Goal: Task Accomplishment & Management: Use online tool/utility

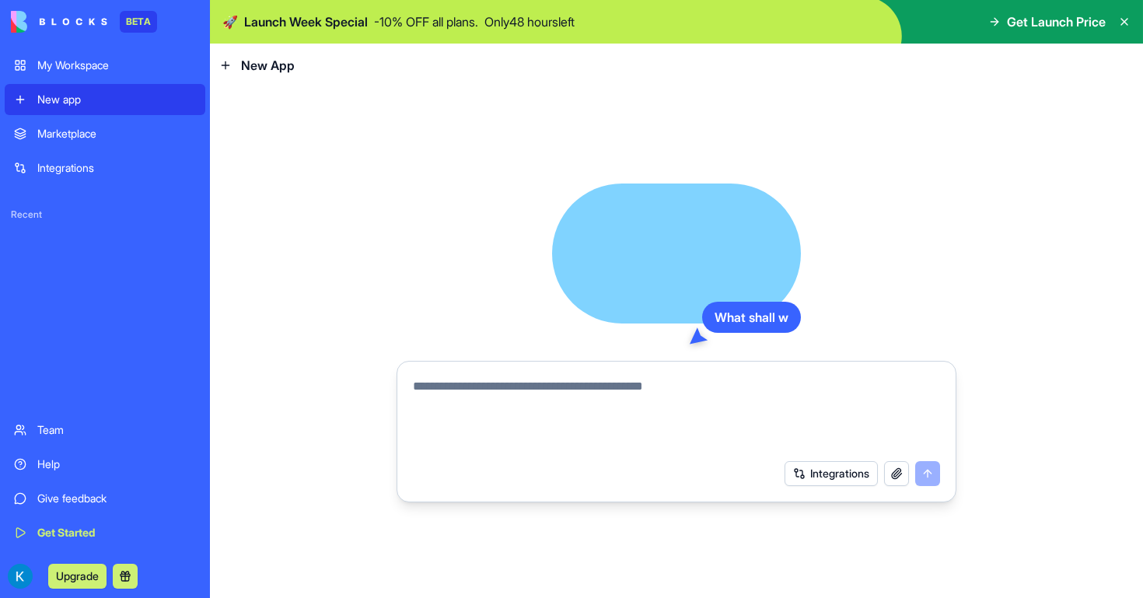
click at [650, 395] on textarea at bounding box center [676, 414] width 527 height 75
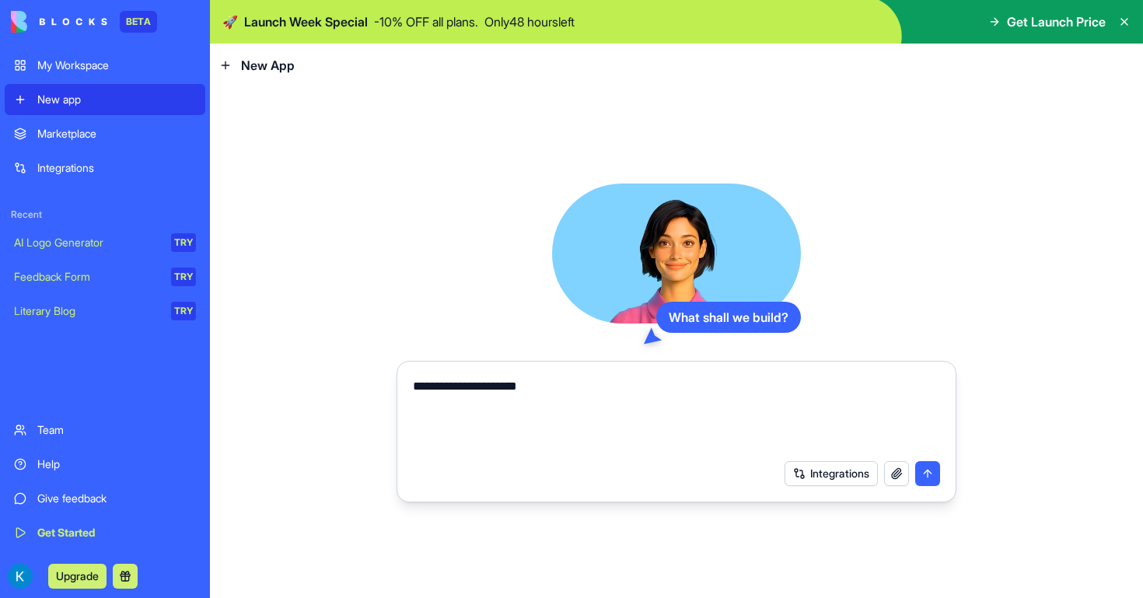
type textarea "**********"
click at [606, 379] on textarea "**********" at bounding box center [676, 414] width 527 height 75
type textarea "**********"
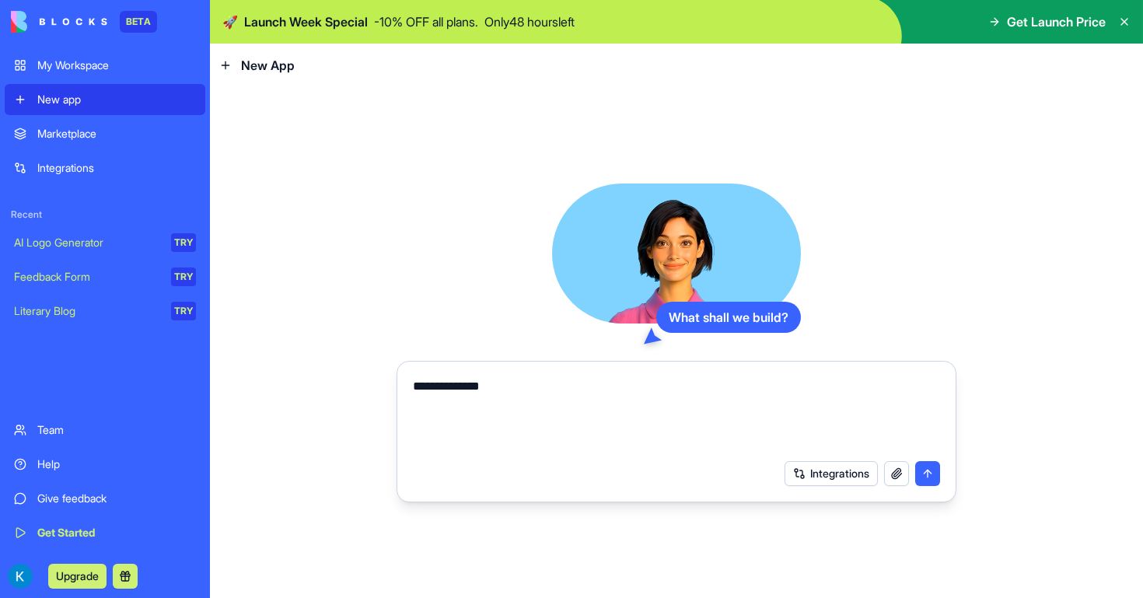
click at [155, 141] on div "Marketplace" at bounding box center [116, 134] width 159 height 16
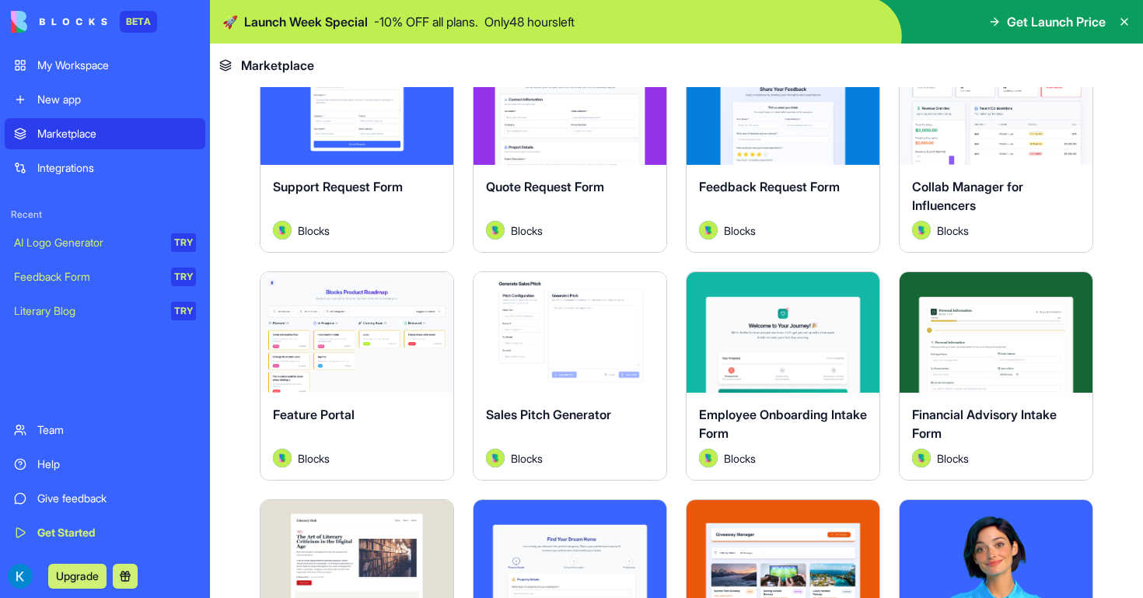
scroll to position [994, 0]
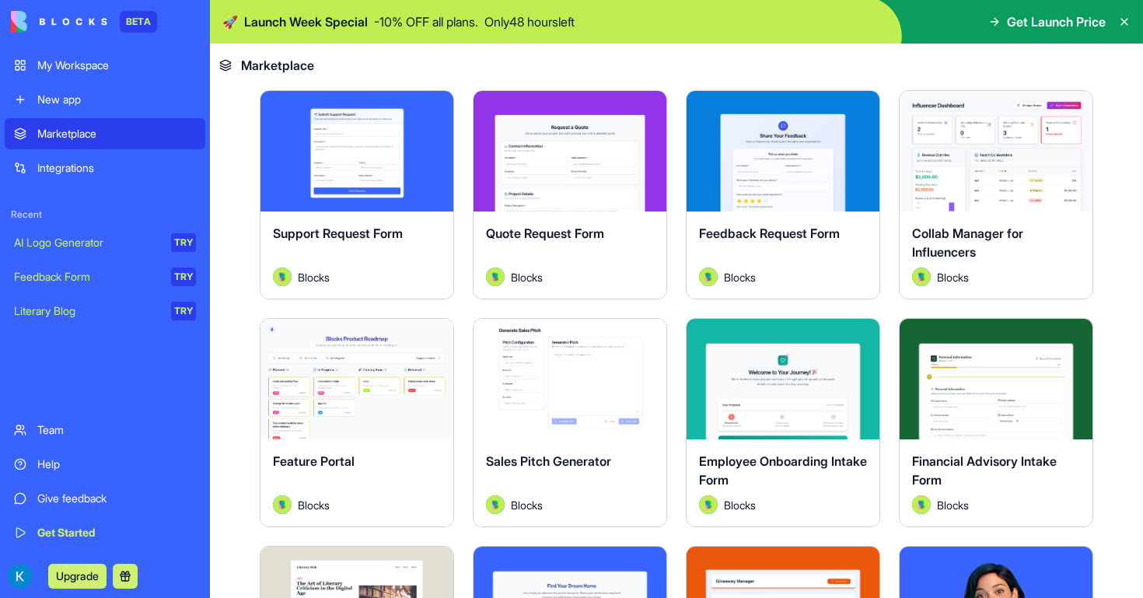
click at [1017, 255] on div "Collab Manager for Influencers" at bounding box center [996, 246] width 168 height 44
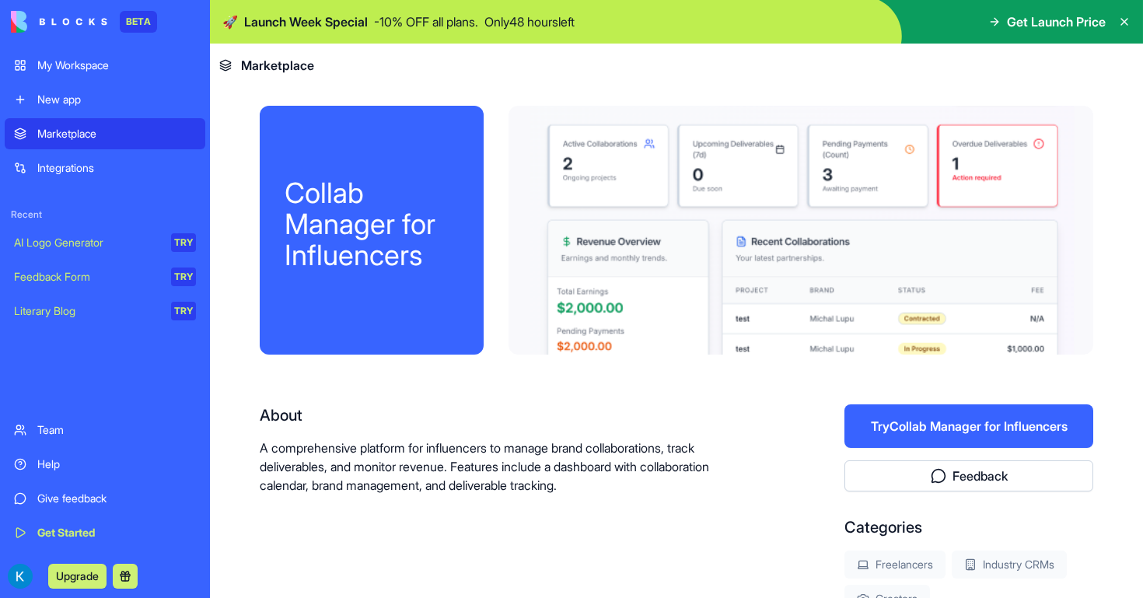
click at [907, 435] on button "Try Collab Manager for Influencers" at bounding box center [968, 426] width 249 height 44
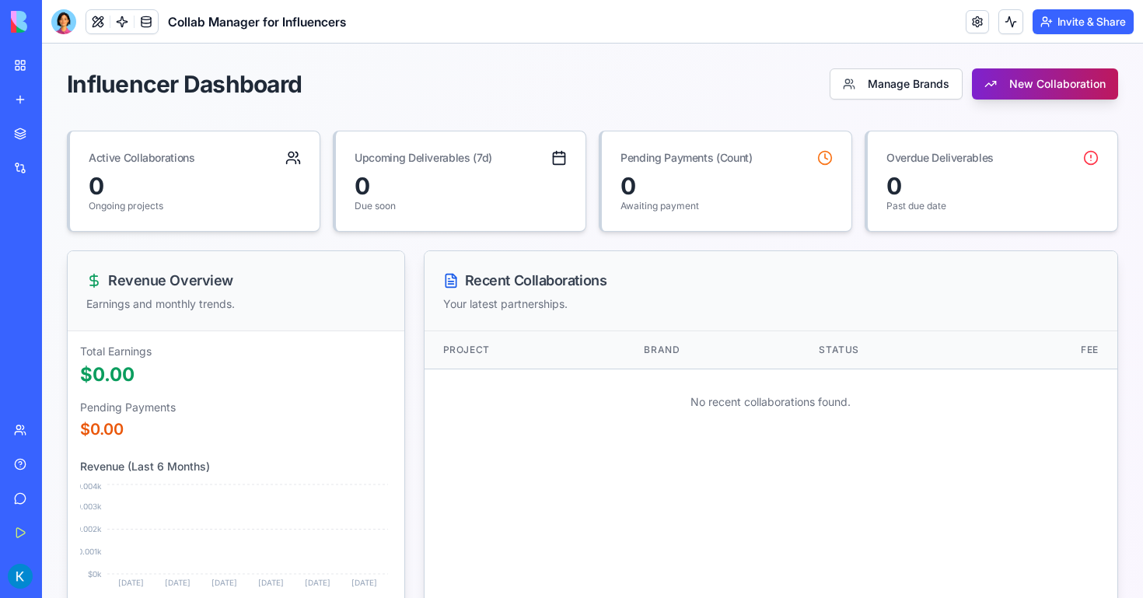
click at [1012, 89] on button "New Collaboration" at bounding box center [1045, 83] width 146 height 31
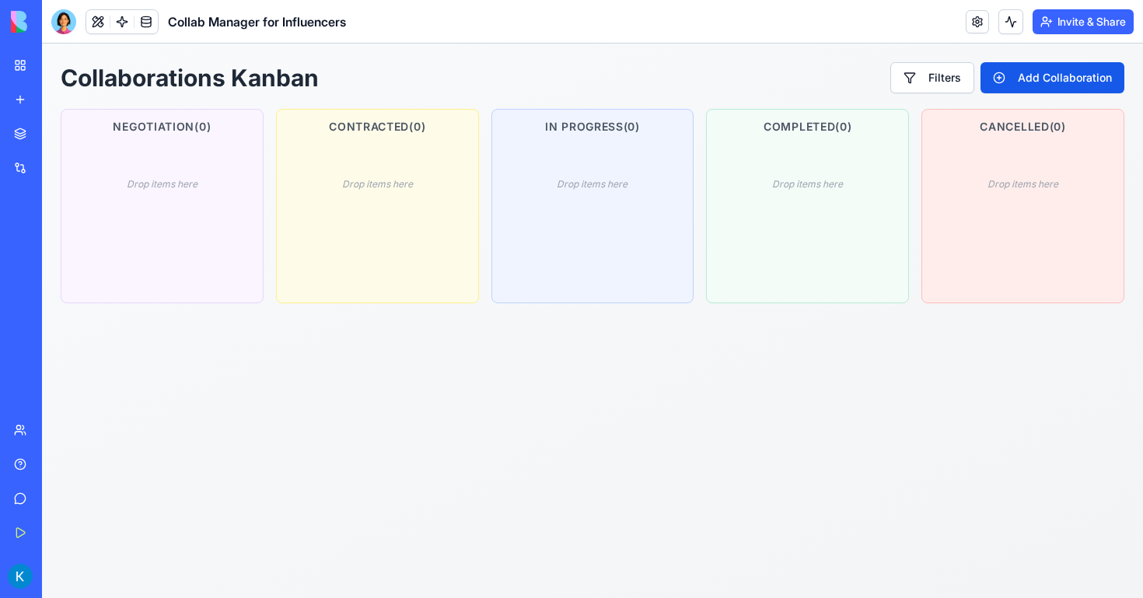
click at [183, 195] on div "Drop items here" at bounding box center [162, 205] width 183 height 117
click at [1012, 77] on button "Add Collaboration" at bounding box center [1052, 77] width 144 height 31
select select
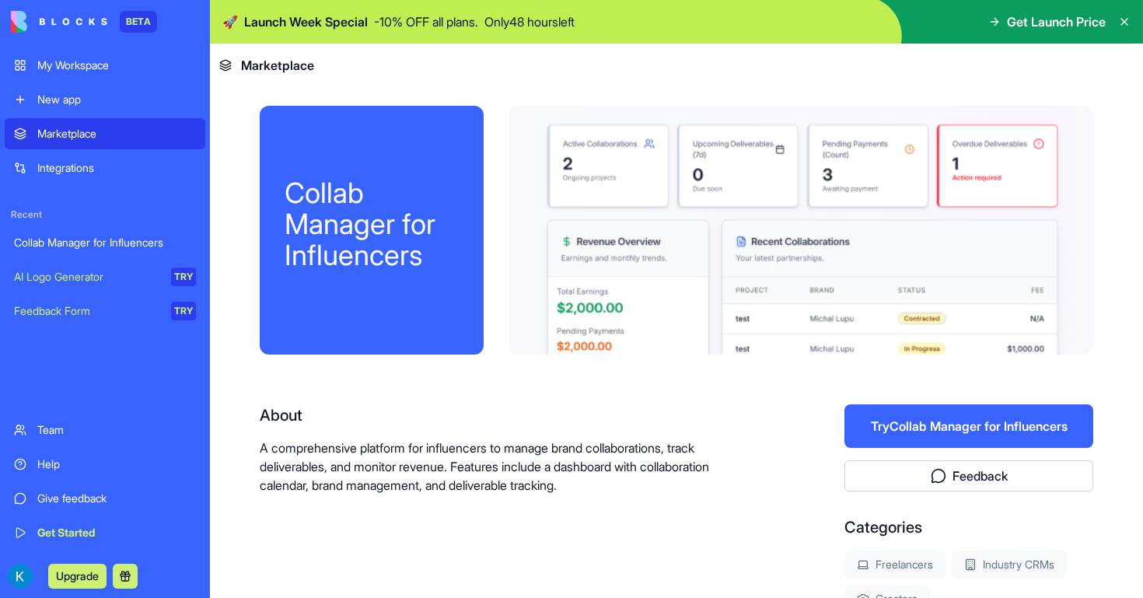
click at [128, 72] on div "My Workspace" at bounding box center [116, 66] width 159 height 16
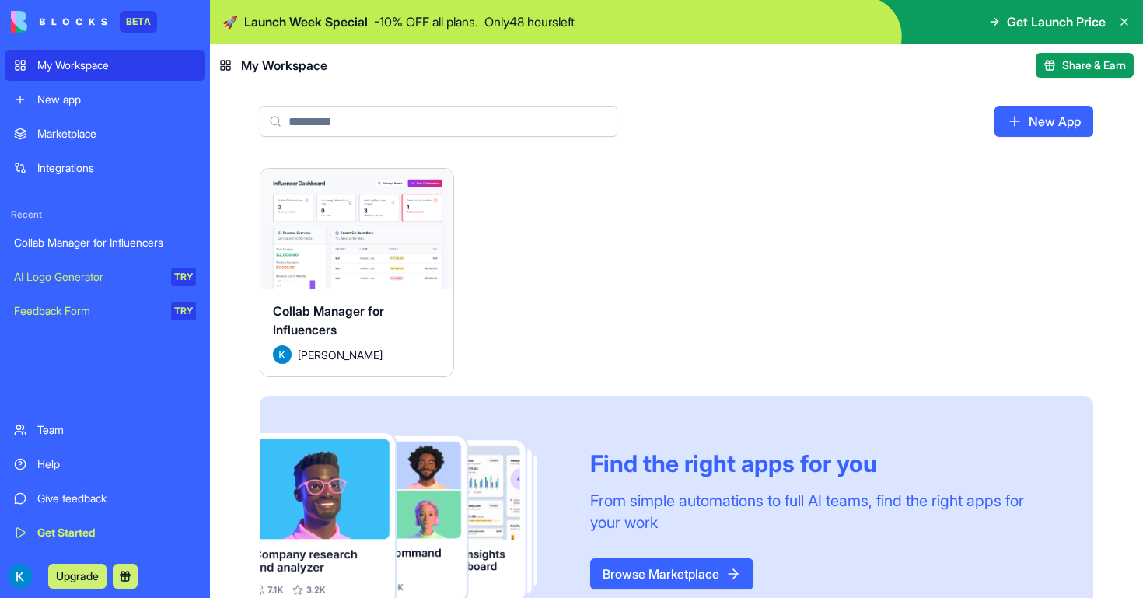
scroll to position [58, 0]
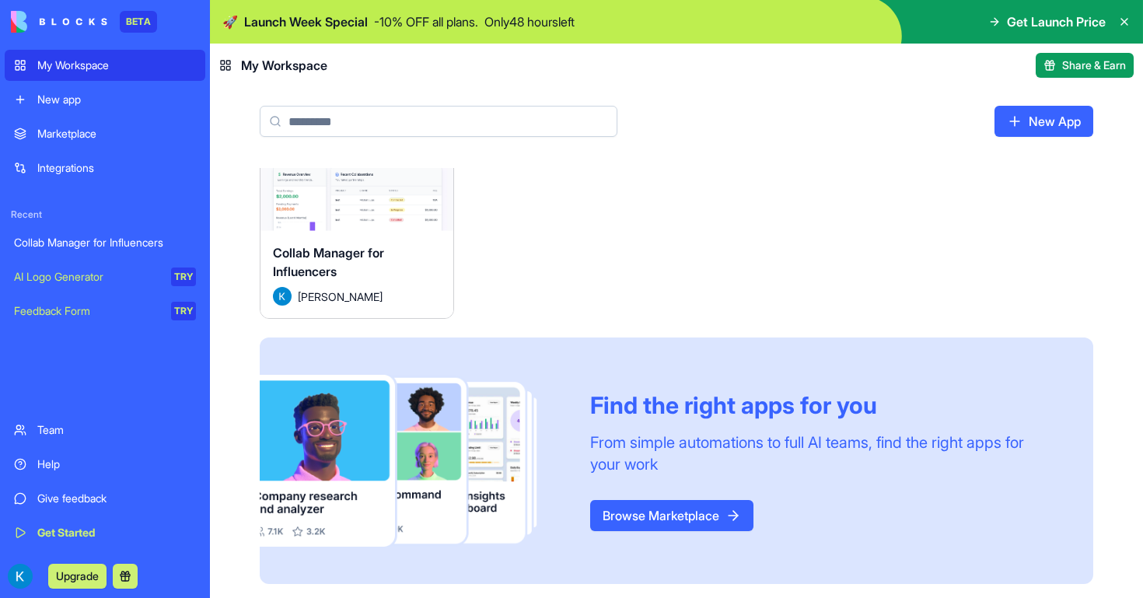
click at [85, 93] on div "New app" at bounding box center [116, 100] width 159 height 16
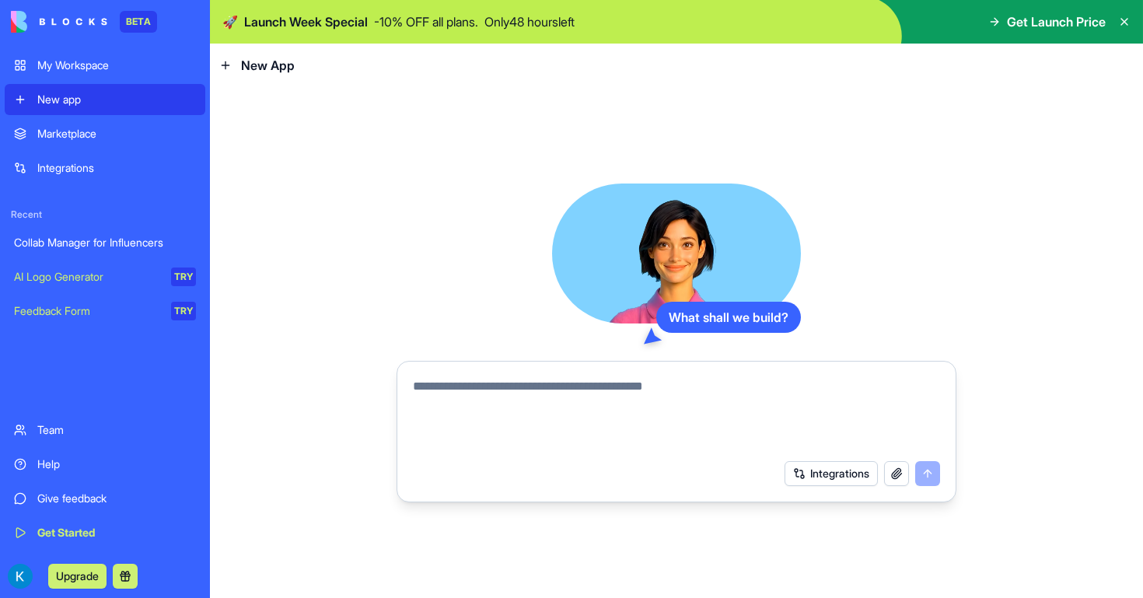
click at [109, 139] on div "Marketplace" at bounding box center [116, 134] width 159 height 16
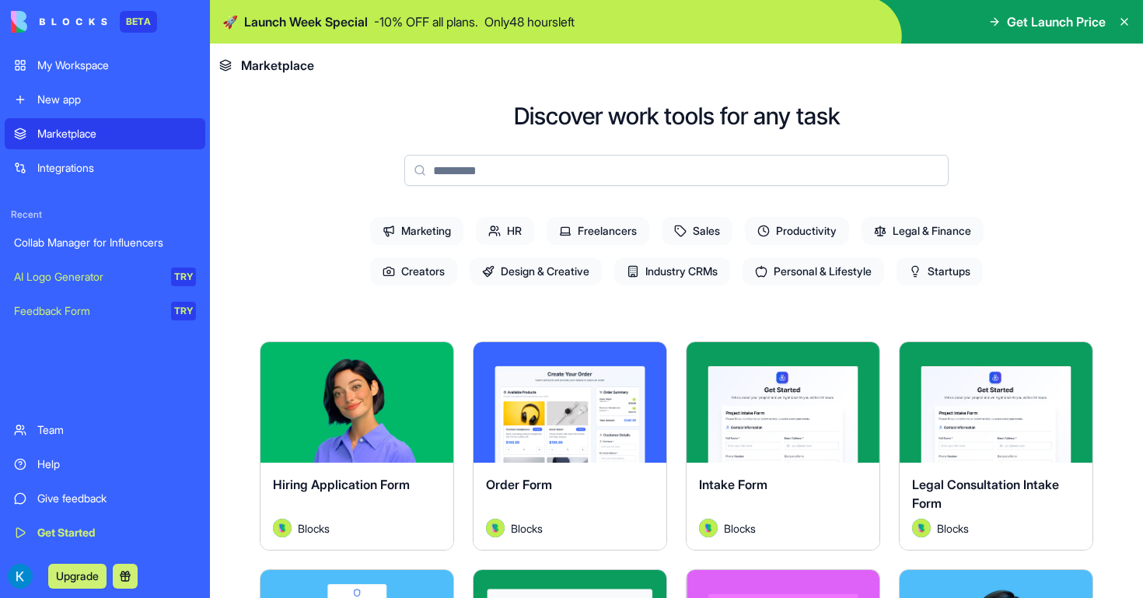
scroll to position [65, 0]
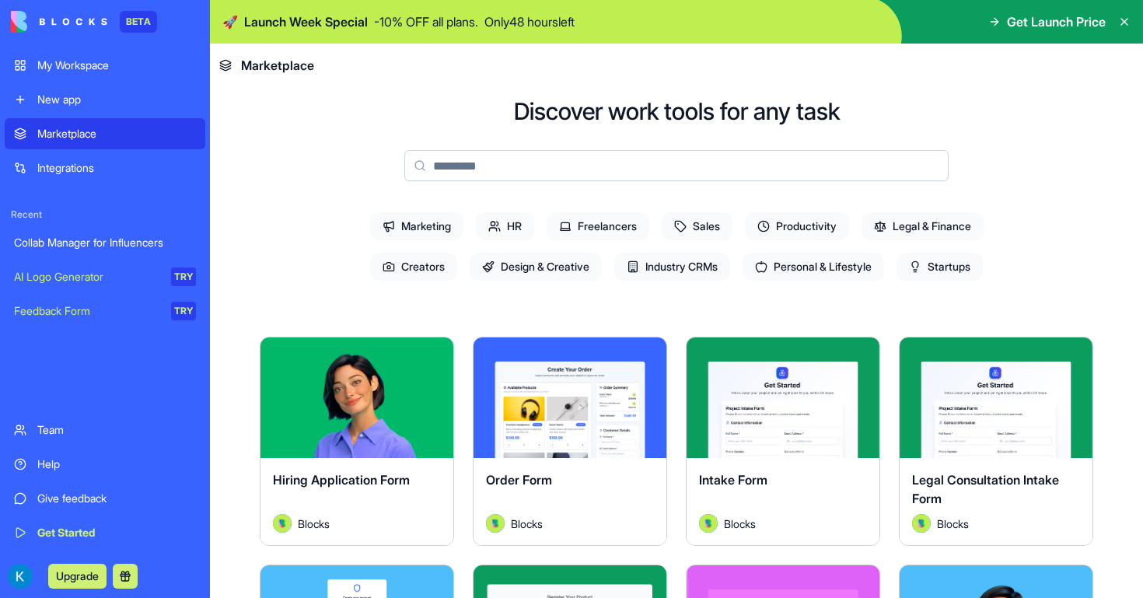
click at [783, 225] on span "Productivity" at bounding box center [797, 226] width 104 height 28
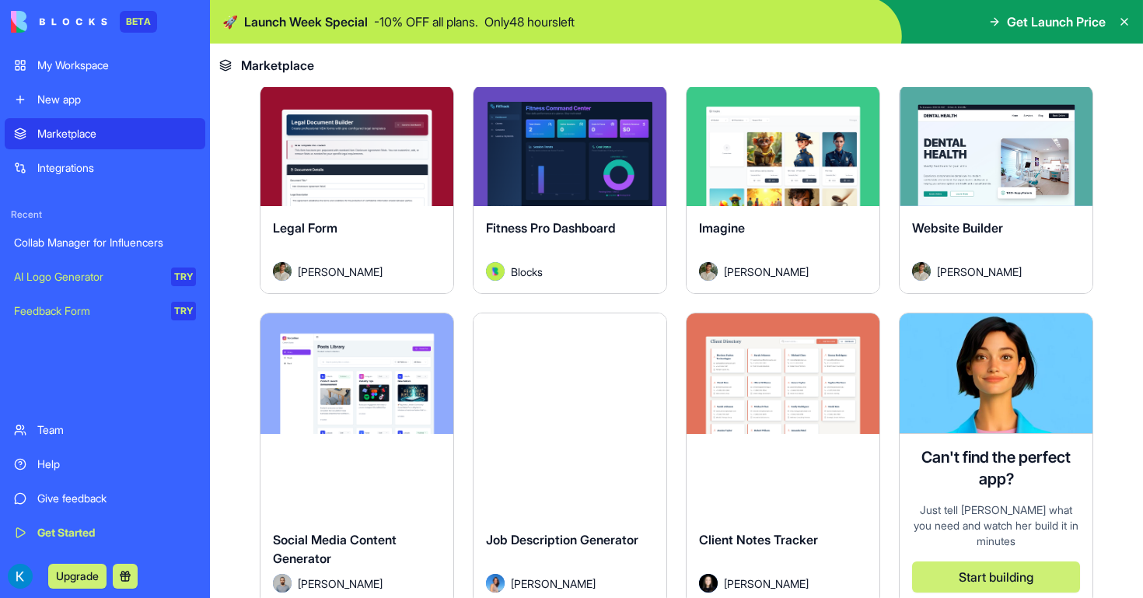
scroll to position [990, 0]
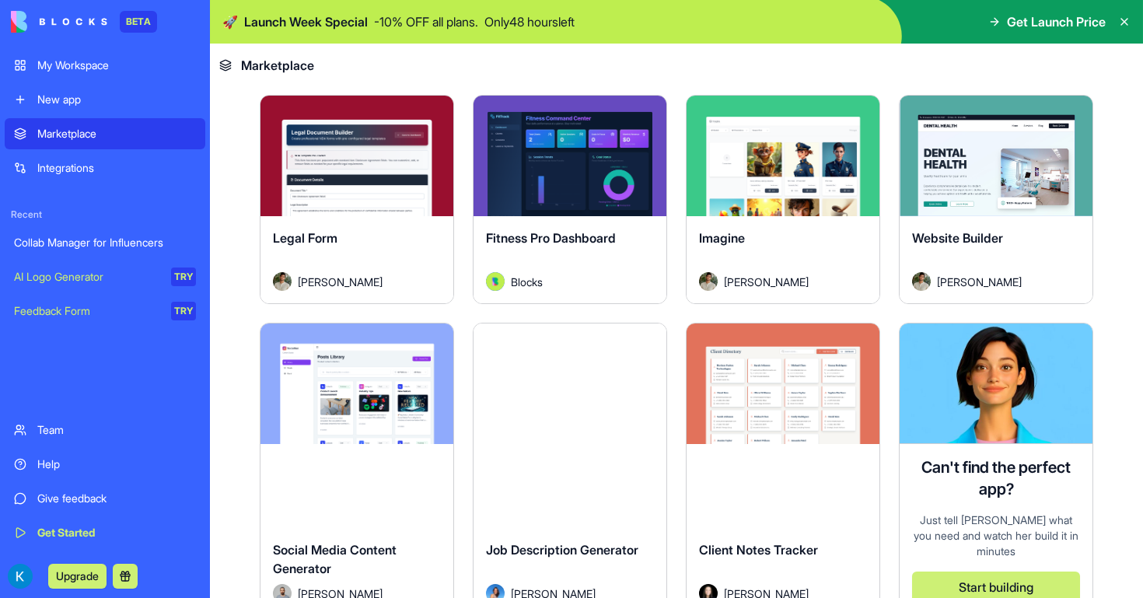
click at [94, 63] on div "My Workspace" at bounding box center [116, 66] width 159 height 16
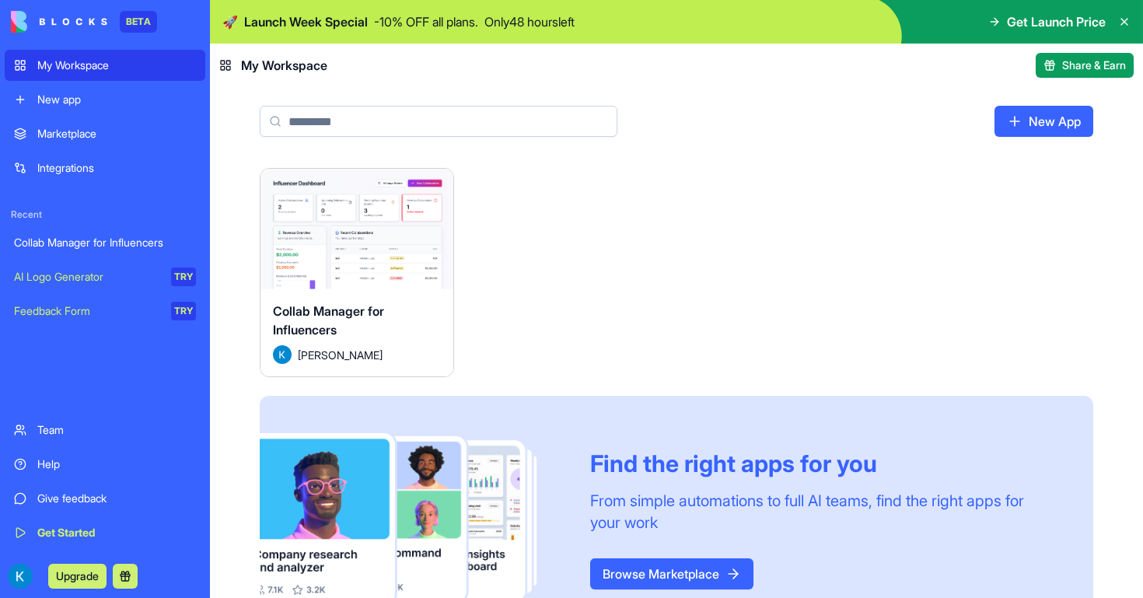
scroll to position [58, 0]
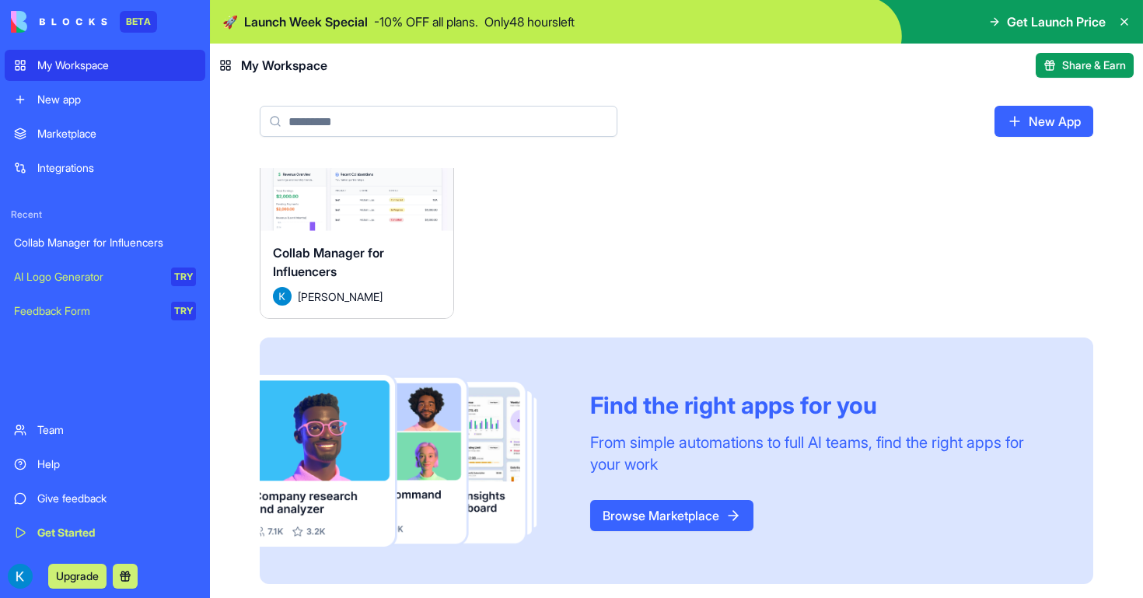
click at [136, 176] on link "Integrations" at bounding box center [105, 167] width 201 height 31
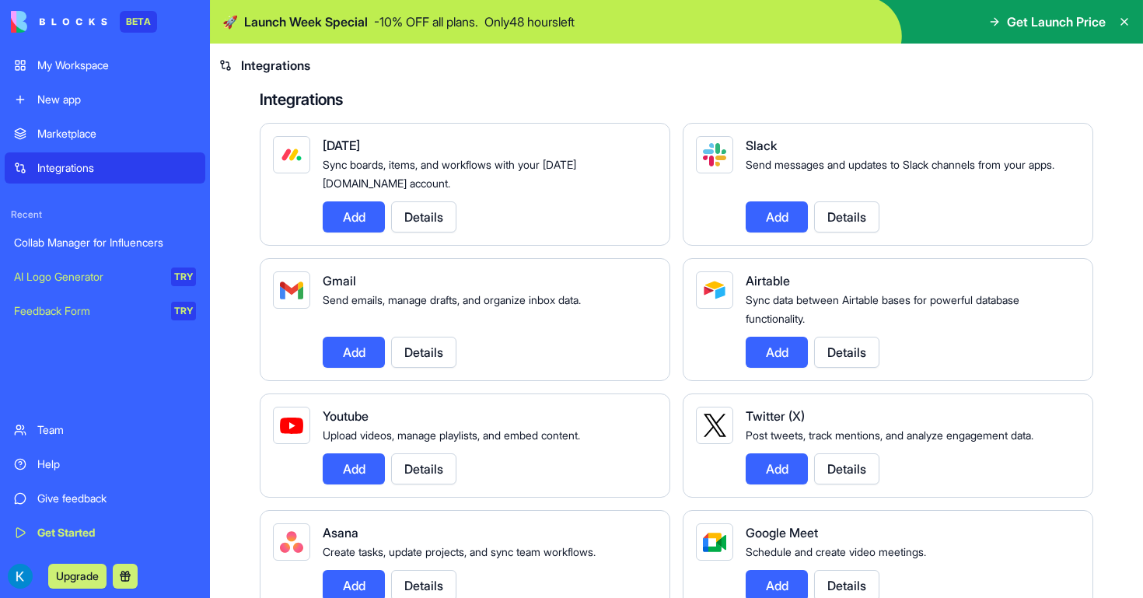
scroll to position [72, 0]
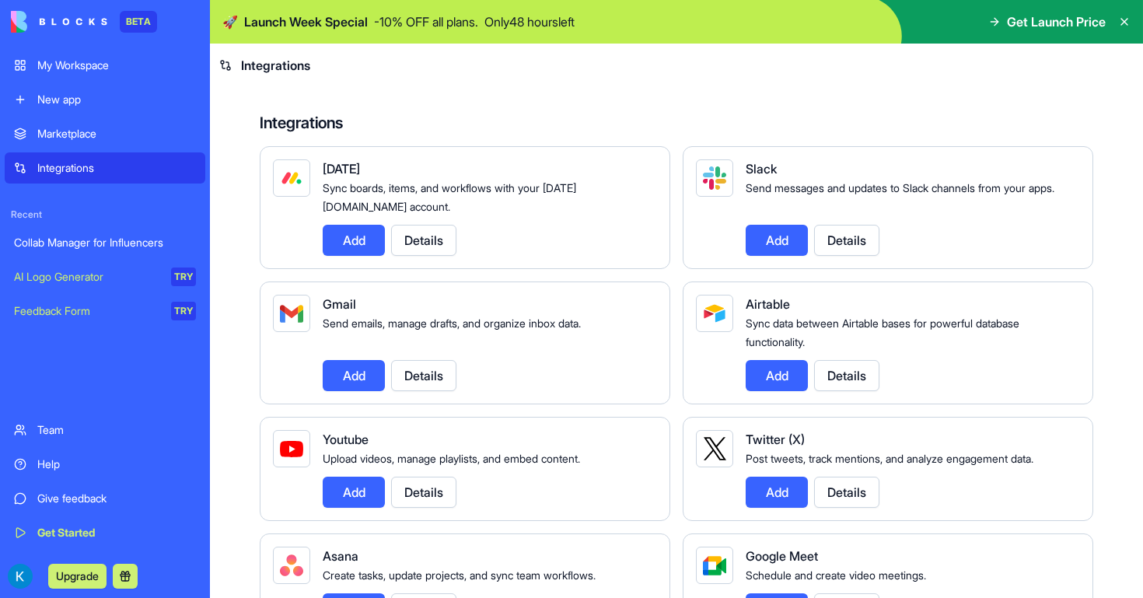
click at [368, 378] on button "Add" at bounding box center [354, 375] width 62 height 31
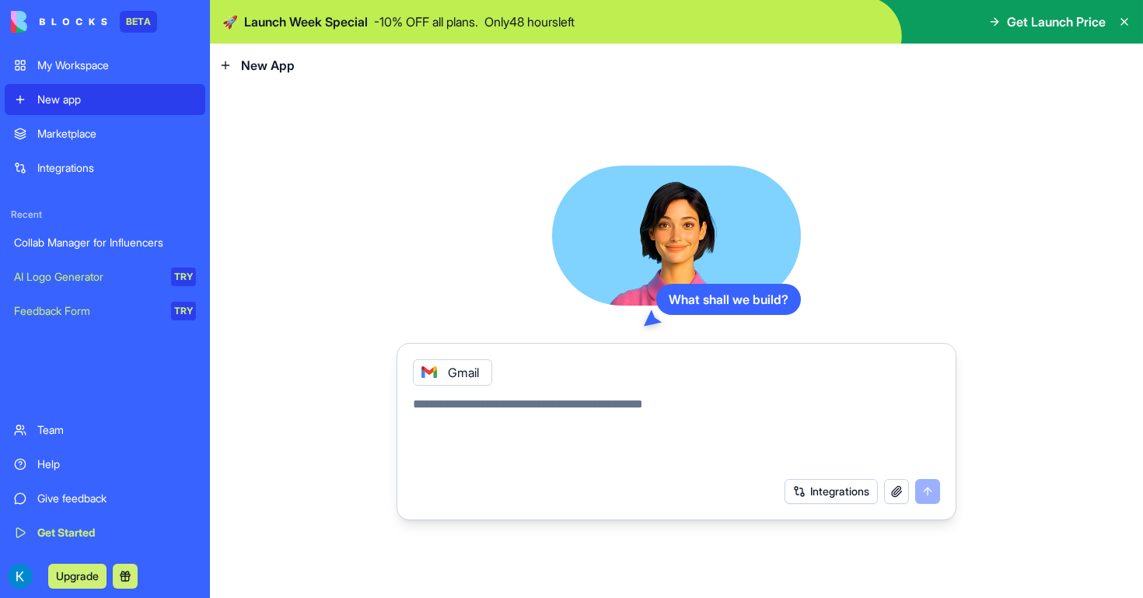
click at [549, 421] on textarea at bounding box center [676, 432] width 527 height 75
click at [670, 411] on textarea at bounding box center [676, 432] width 527 height 75
type textarea "*"
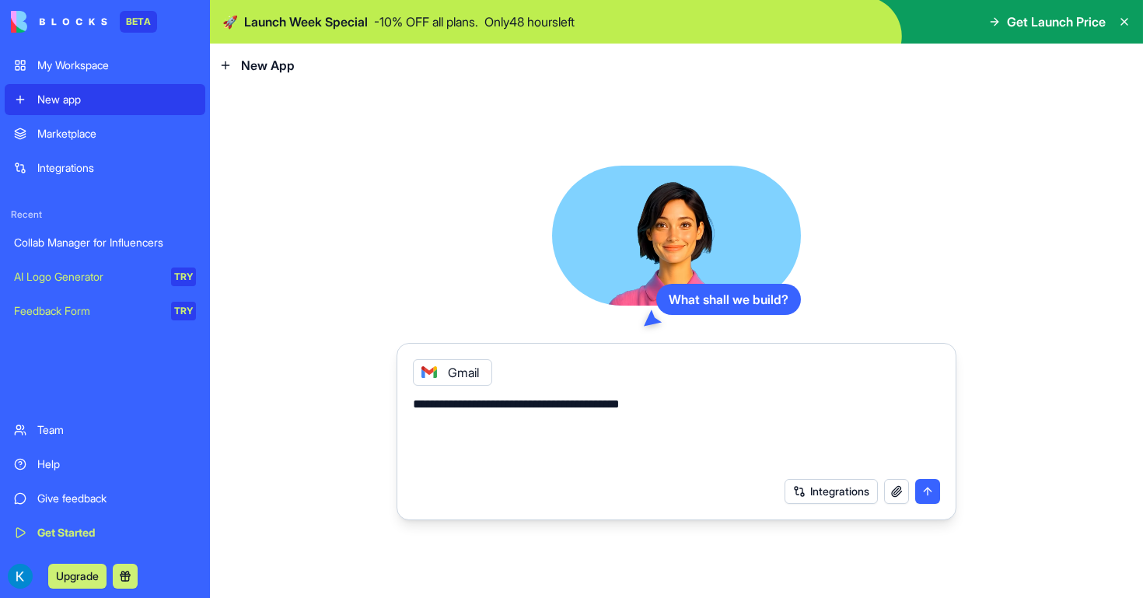
drag, startPoint x: 689, startPoint y: 410, endPoint x: 676, endPoint y: 410, distance: 13.2
click at [676, 410] on textarea "**********" at bounding box center [676, 432] width 527 height 75
click at [716, 415] on textarea "**********" at bounding box center [676, 432] width 527 height 75
type textarea "**********"
click at [921, 496] on button "submit" at bounding box center [927, 491] width 25 height 25
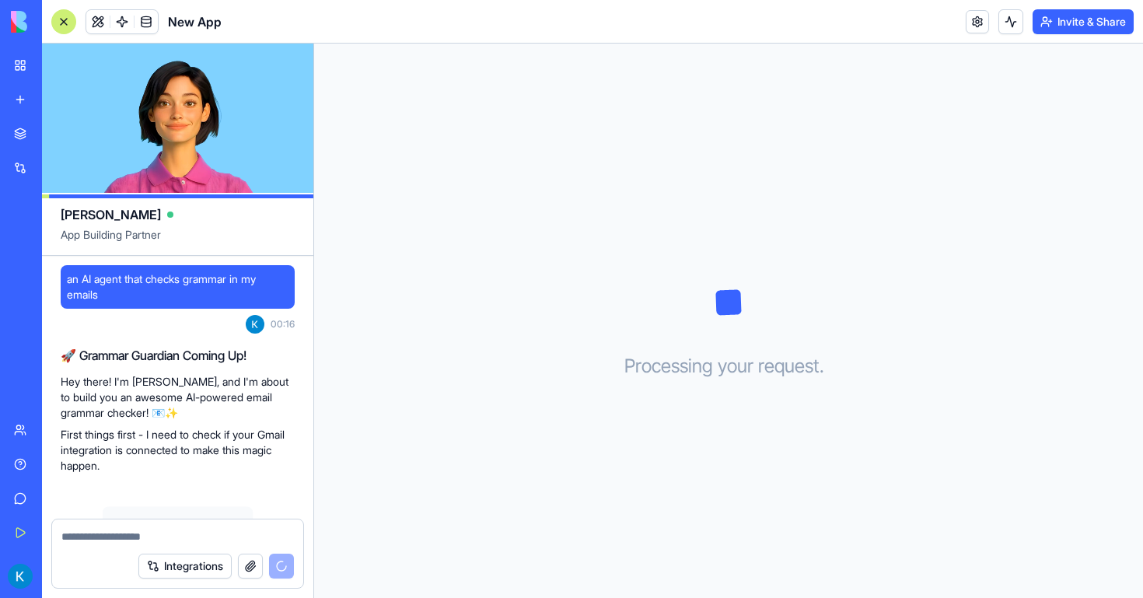
scroll to position [123, 0]
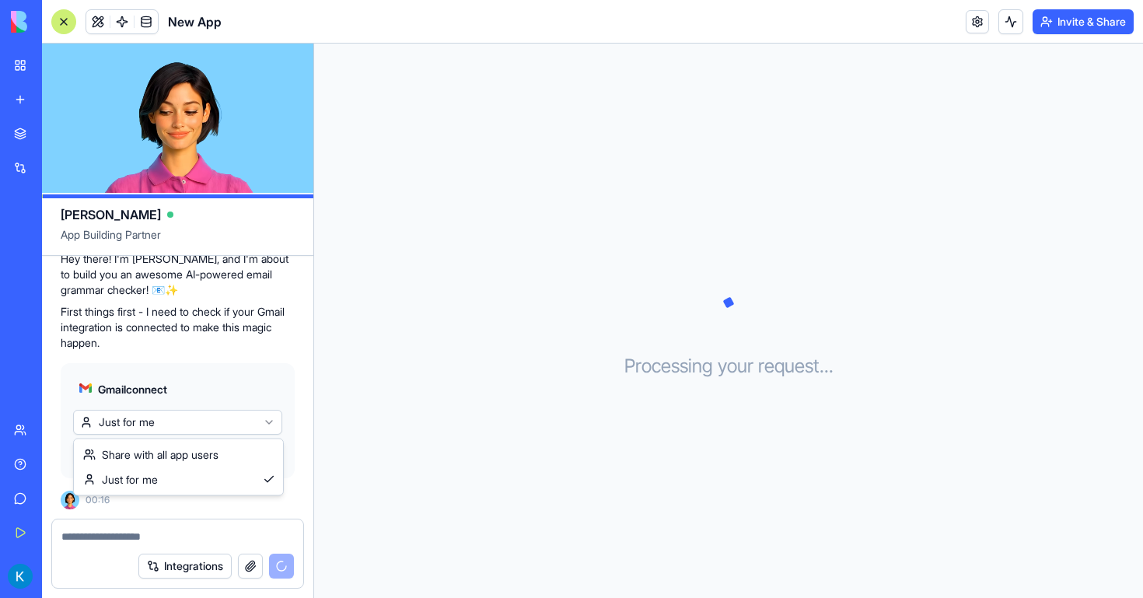
click at [188, 420] on html "BETA My Workspace New app Marketplace Integrations Recent Collab Manager for In…" at bounding box center [571, 299] width 1143 height 598
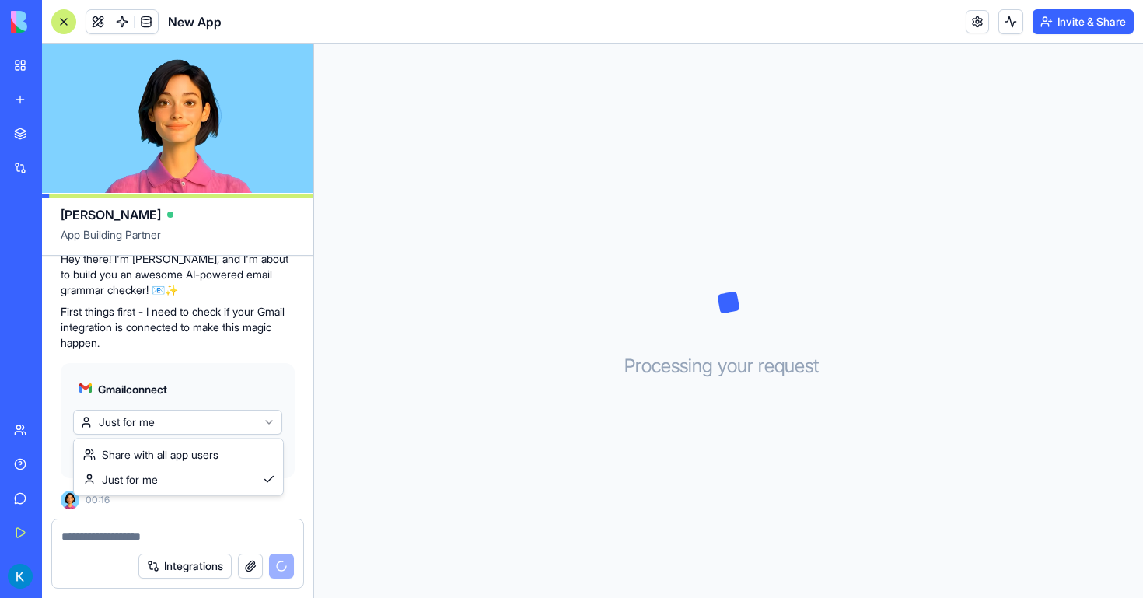
click at [188, 420] on html "BETA My Workspace New app Marketplace Integrations Recent Collab Manager for In…" at bounding box center [571, 299] width 1143 height 598
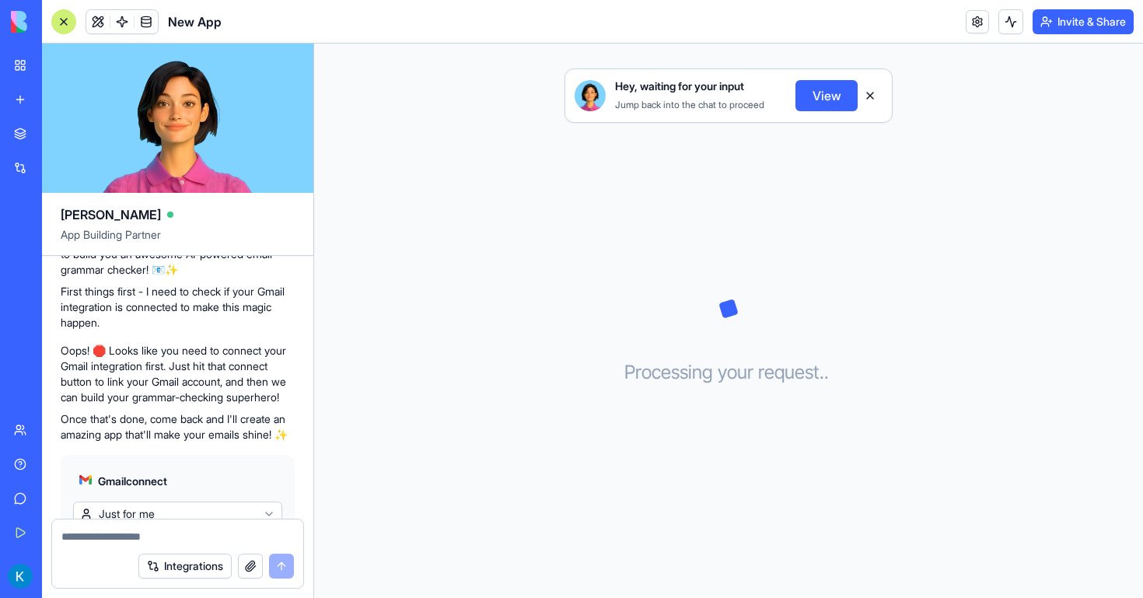
scroll to position [219, 0]
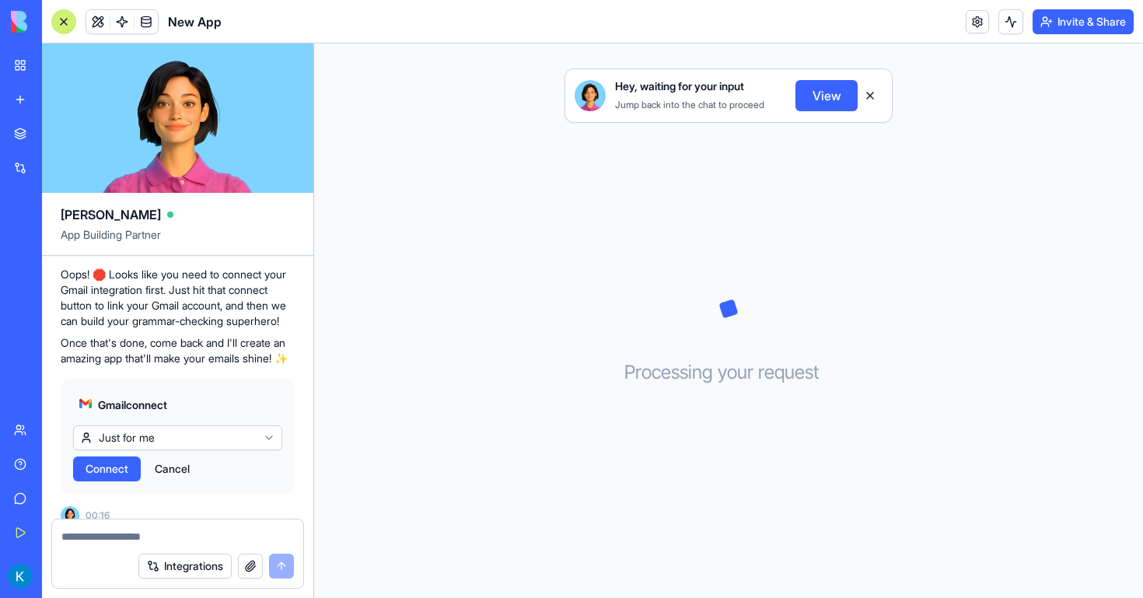
click at [128, 481] on button "Connect" at bounding box center [107, 468] width 68 height 25
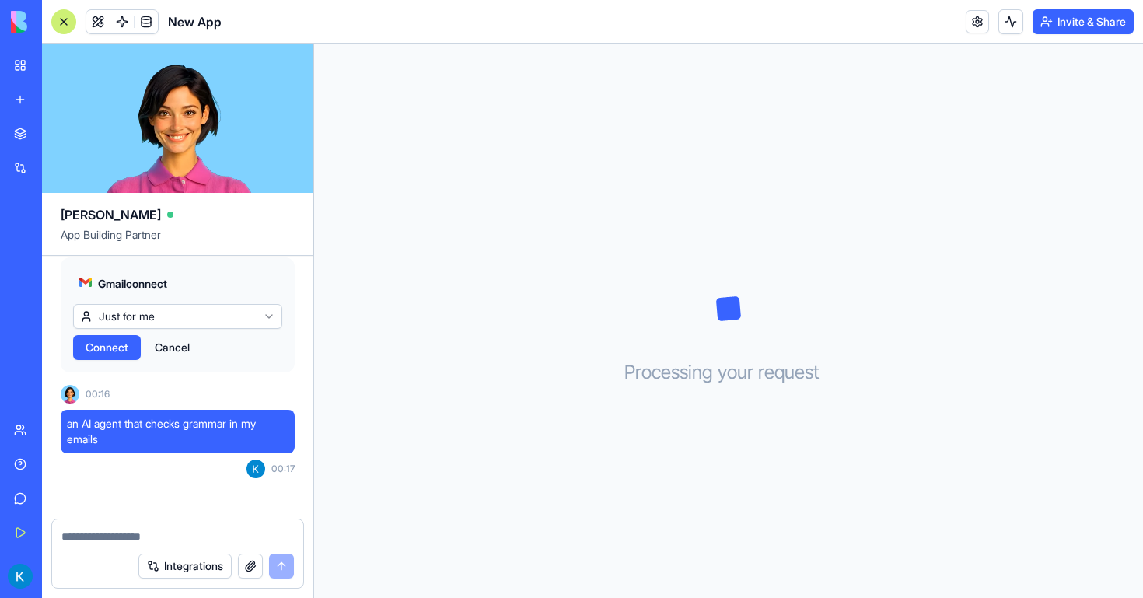
scroll to position [767, 0]
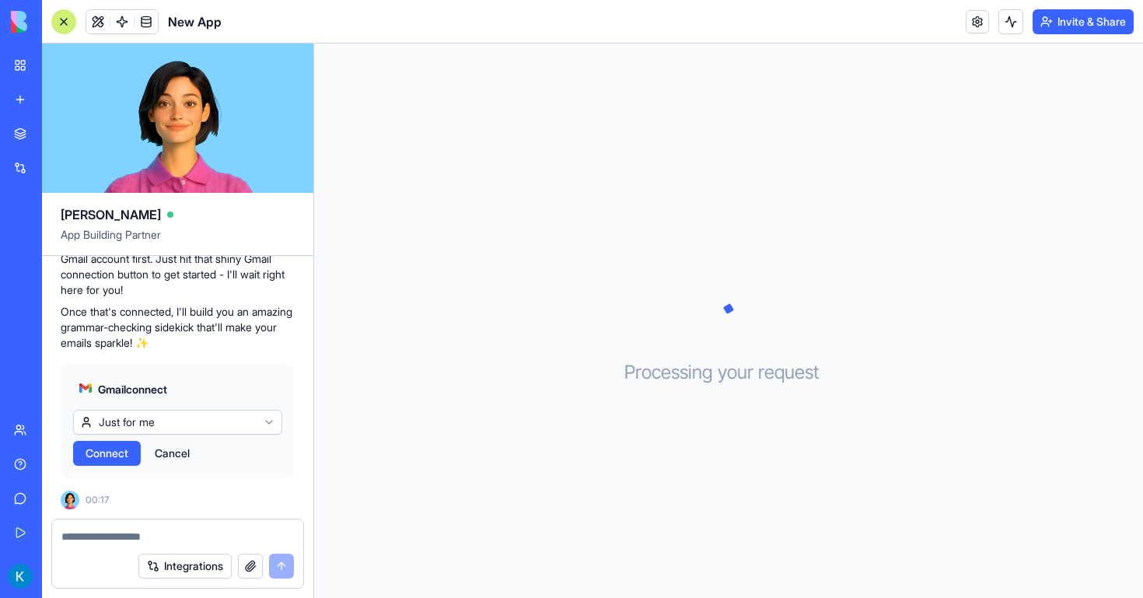
click at [119, 458] on span "Connect" at bounding box center [107, 453] width 43 height 16
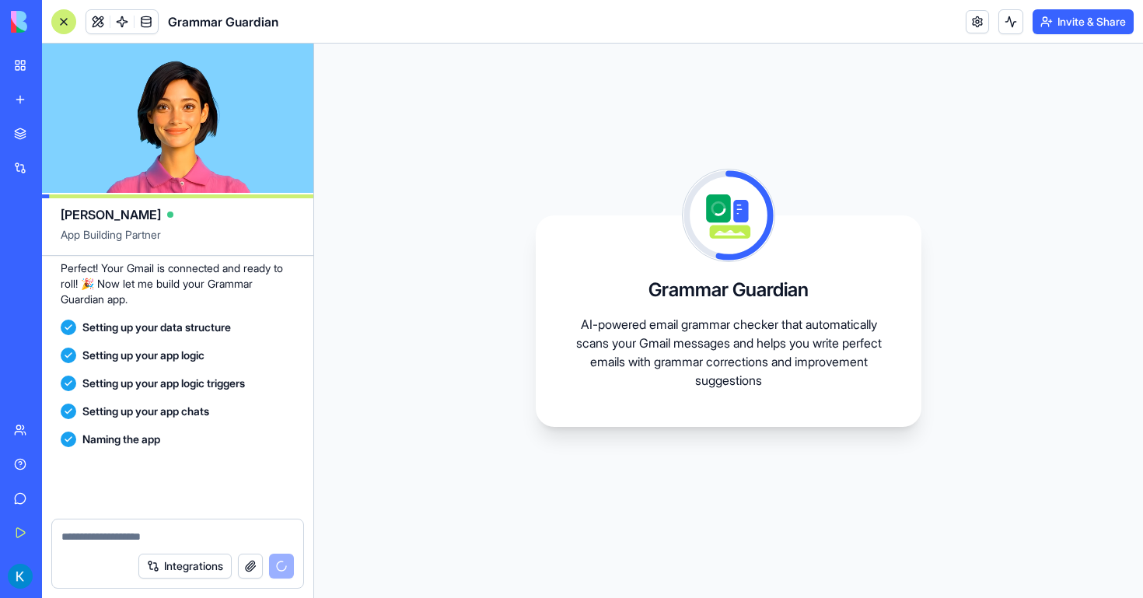
scroll to position [1093, 0]
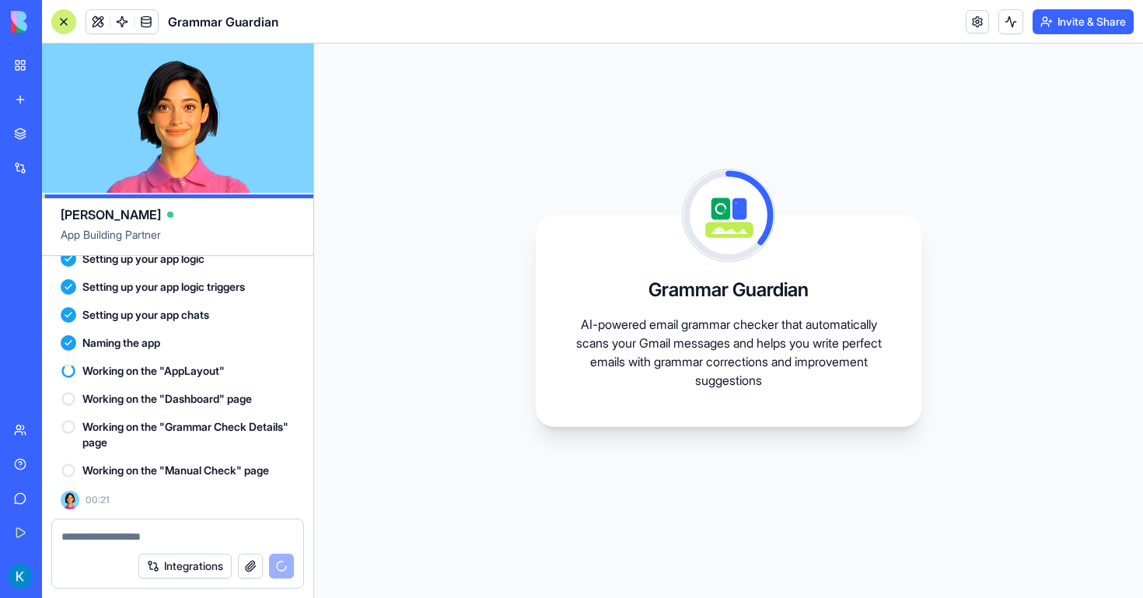
click at [960, 369] on div "Grammar Guardian AI-powered email grammar checker that automatically scans your…" at bounding box center [728, 321] width 829 height 554
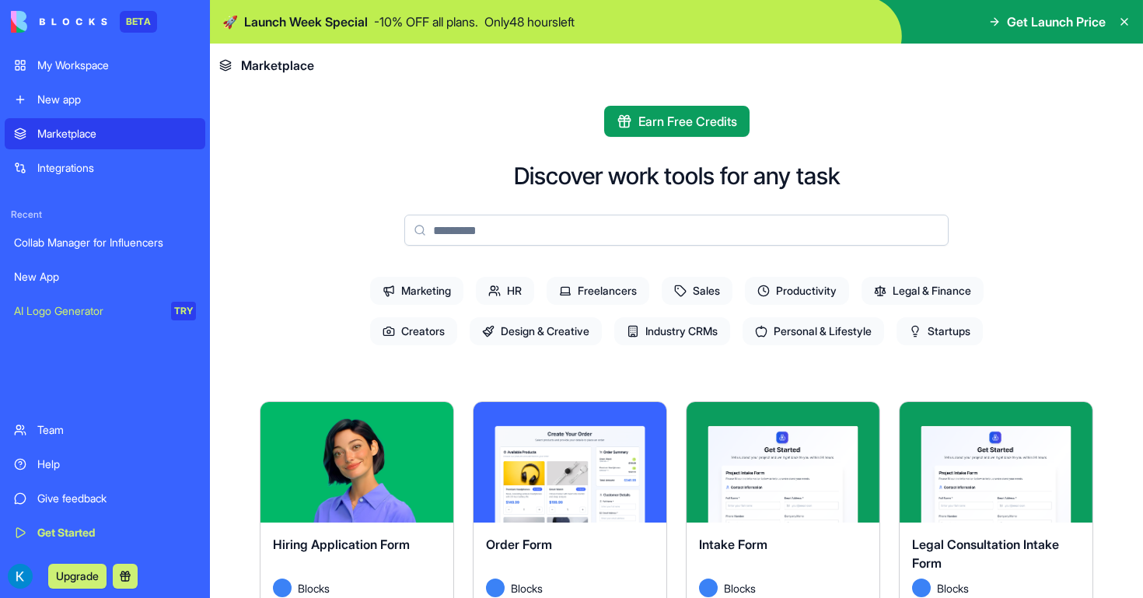
scroll to position [153, 0]
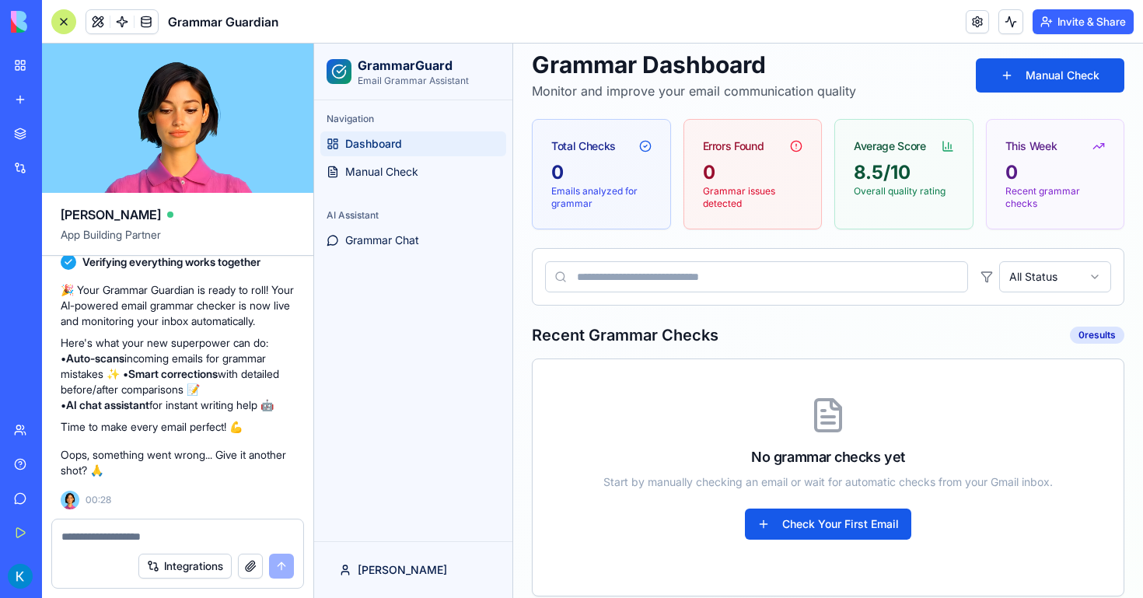
scroll to position [76, 0]
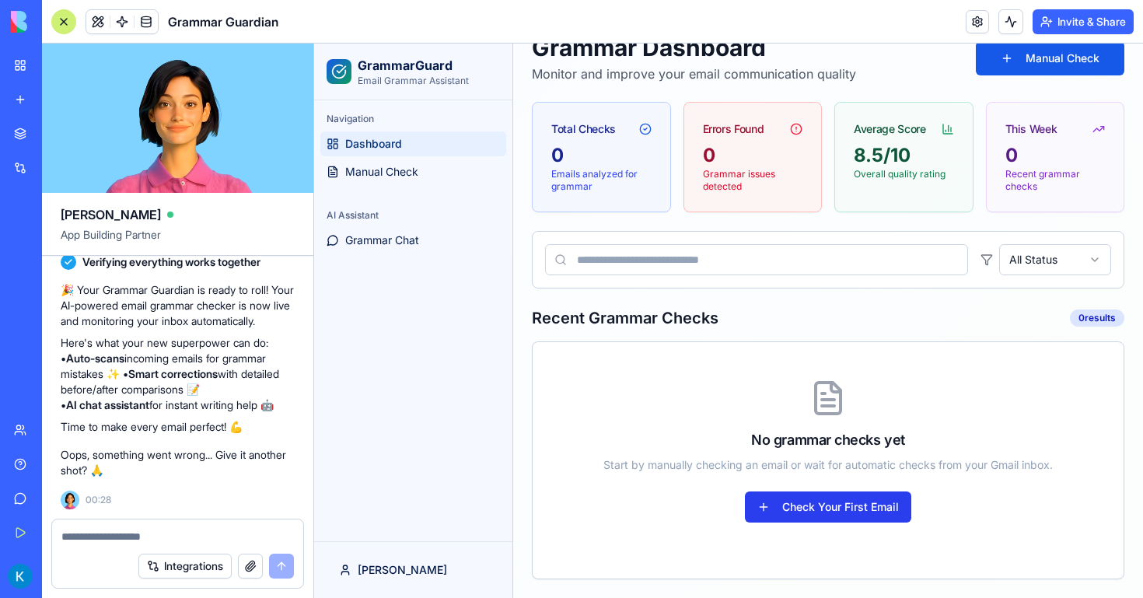
click at [816, 505] on button "Check Your First Email" at bounding box center [828, 506] width 166 height 31
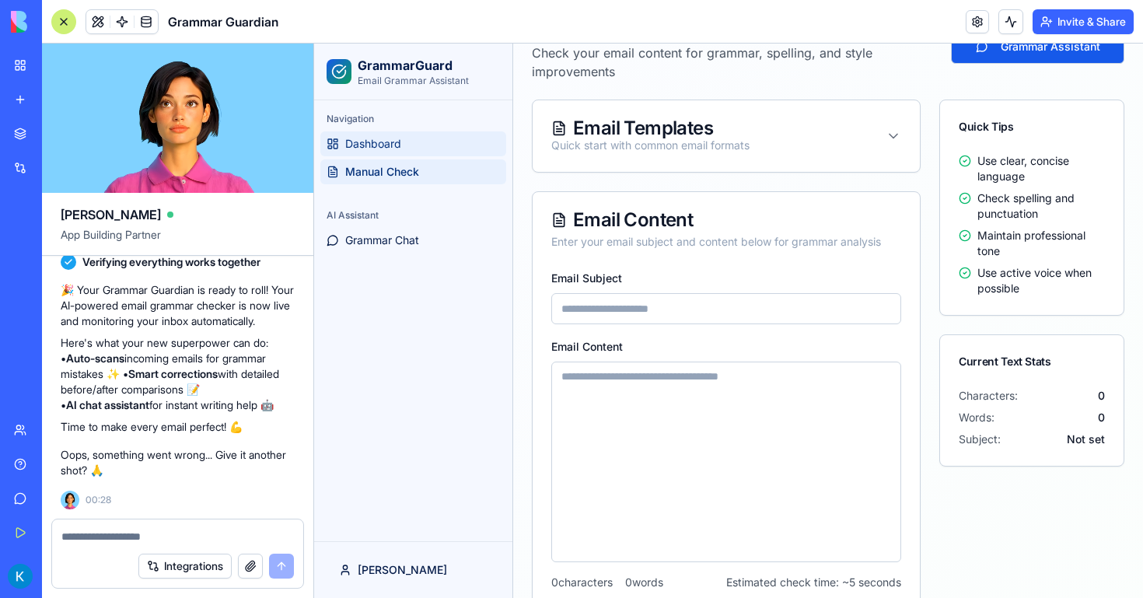
click at [372, 134] on link "Dashboard" at bounding box center [413, 143] width 186 height 25
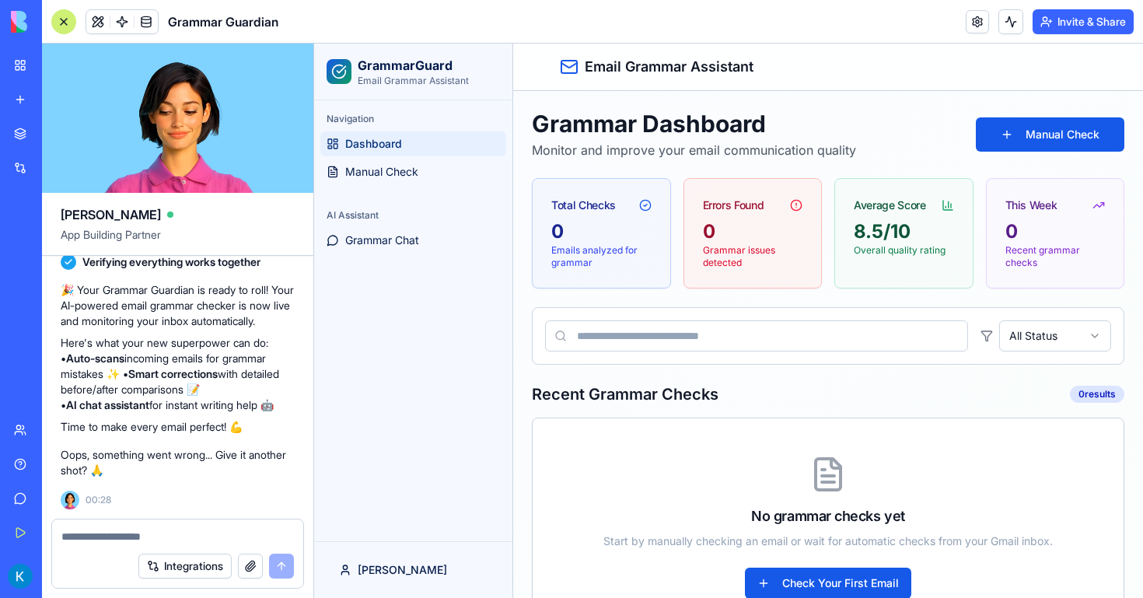
scroll to position [76, 0]
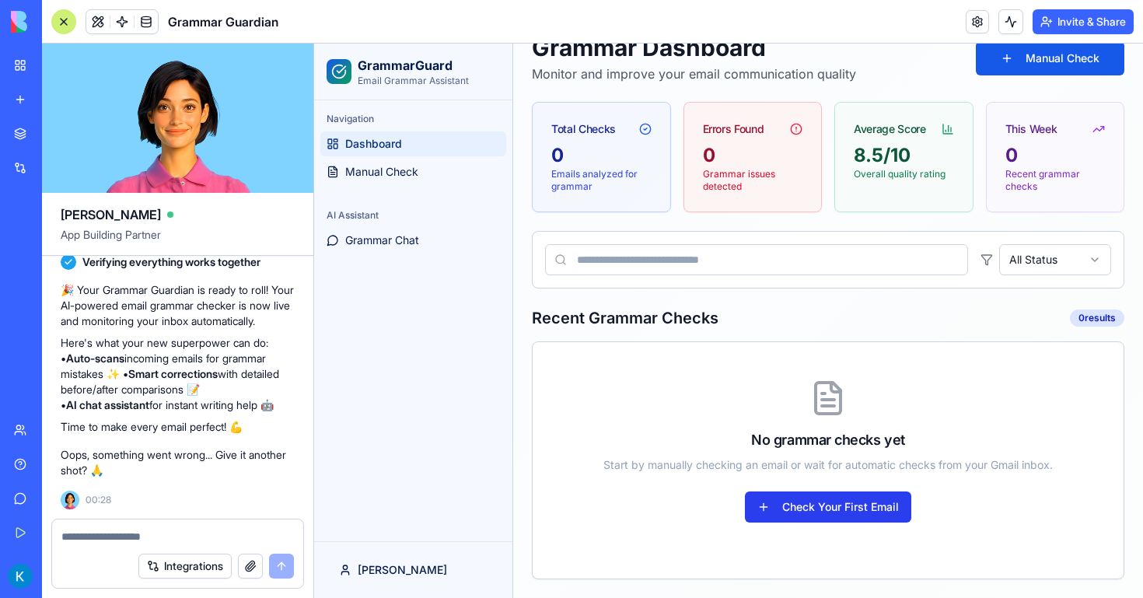
click at [861, 518] on button "Check Your First Email" at bounding box center [828, 506] width 166 height 31
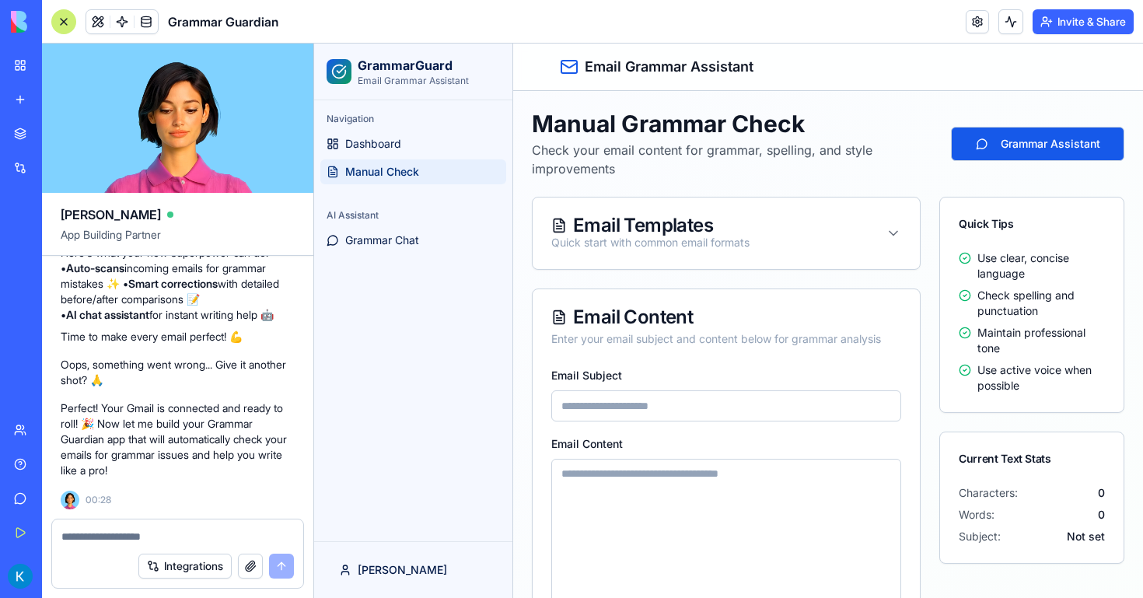
scroll to position [1563, 0]
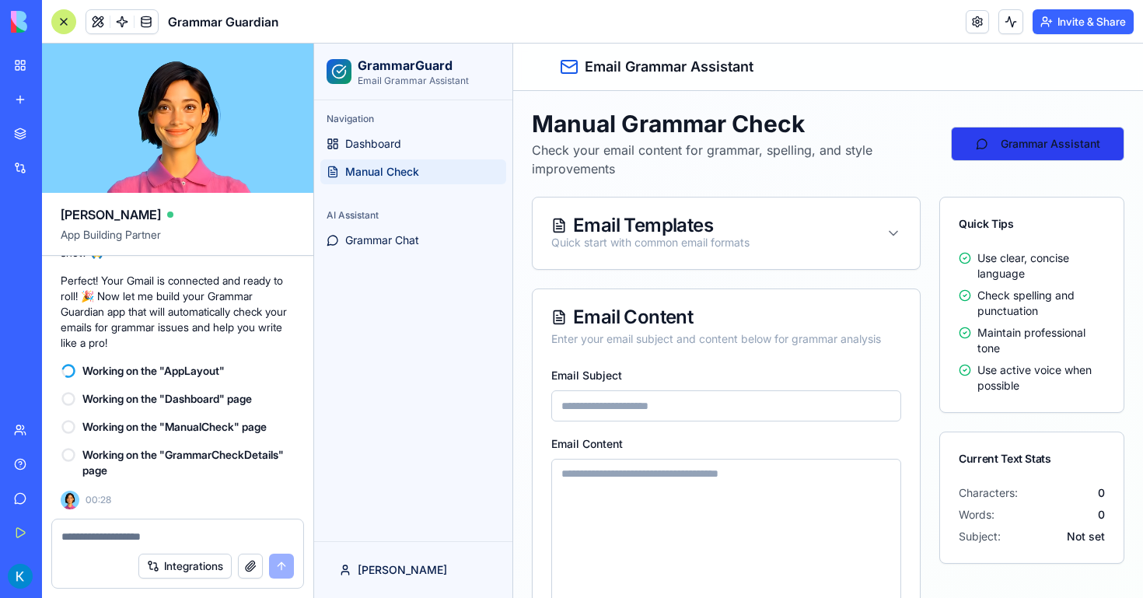
click at [991, 148] on button "Grammar Assistant" at bounding box center [1037, 144] width 173 height 34
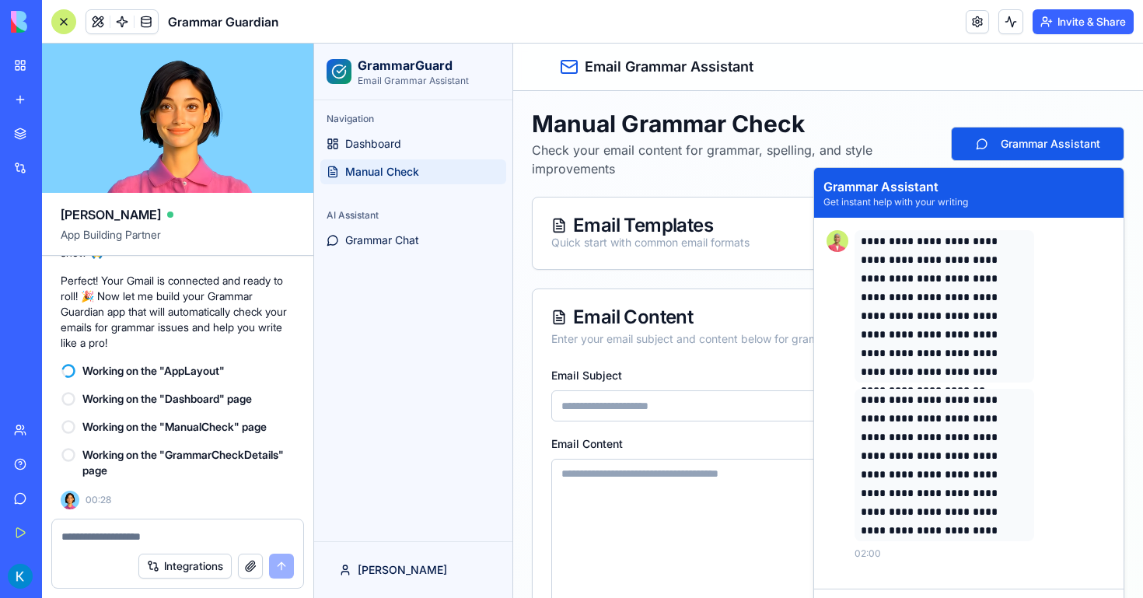
click at [860, 93] on div "Manual Grammar Check Check your email content for grammar, spelling, and style …" at bounding box center [828, 438] width 630 height 694
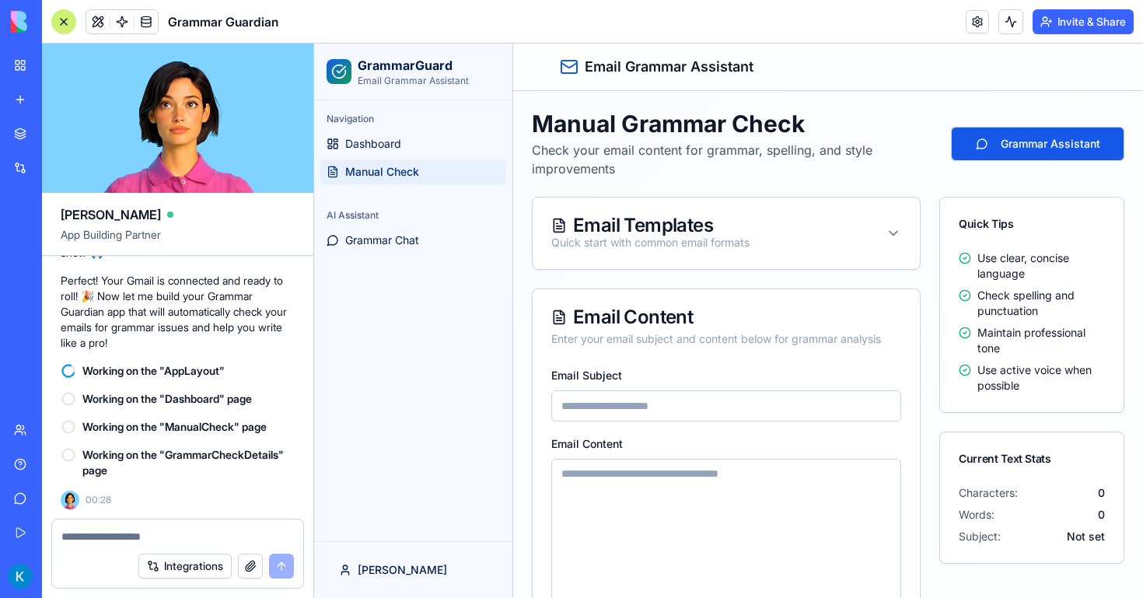
click at [30, 65] on link "My Workspace" at bounding box center [36, 65] width 62 height 31
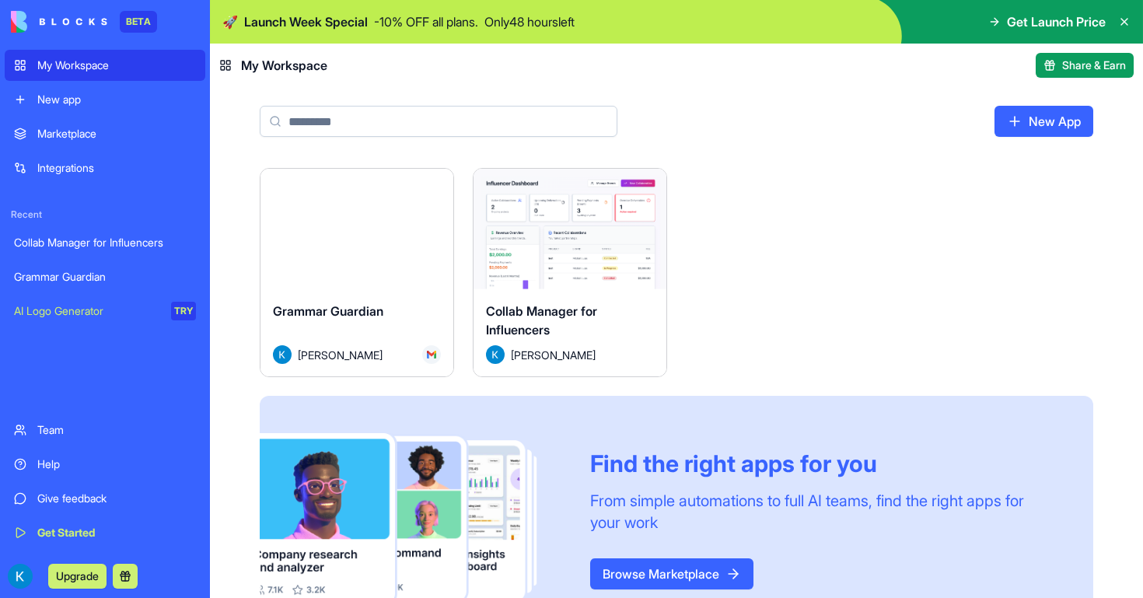
click at [569, 281] on div "Launch" at bounding box center [569, 229] width 193 height 121
